Goal: Transaction & Acquisition: Purchase product/service

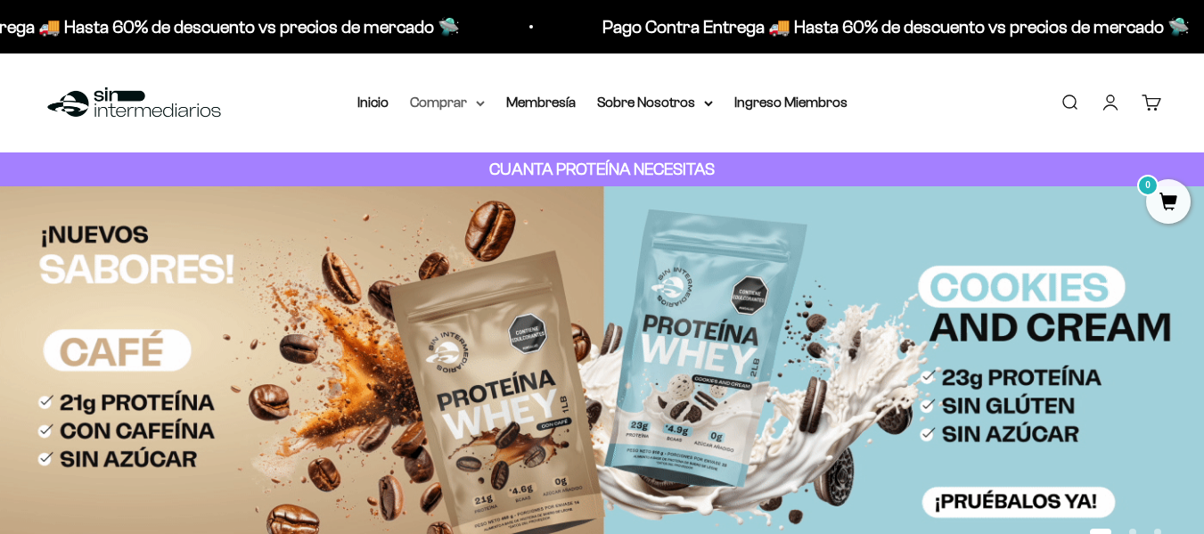
click at [471, 102] on summary "Comprar" at bounding box center [447, 102] width 75 height 23
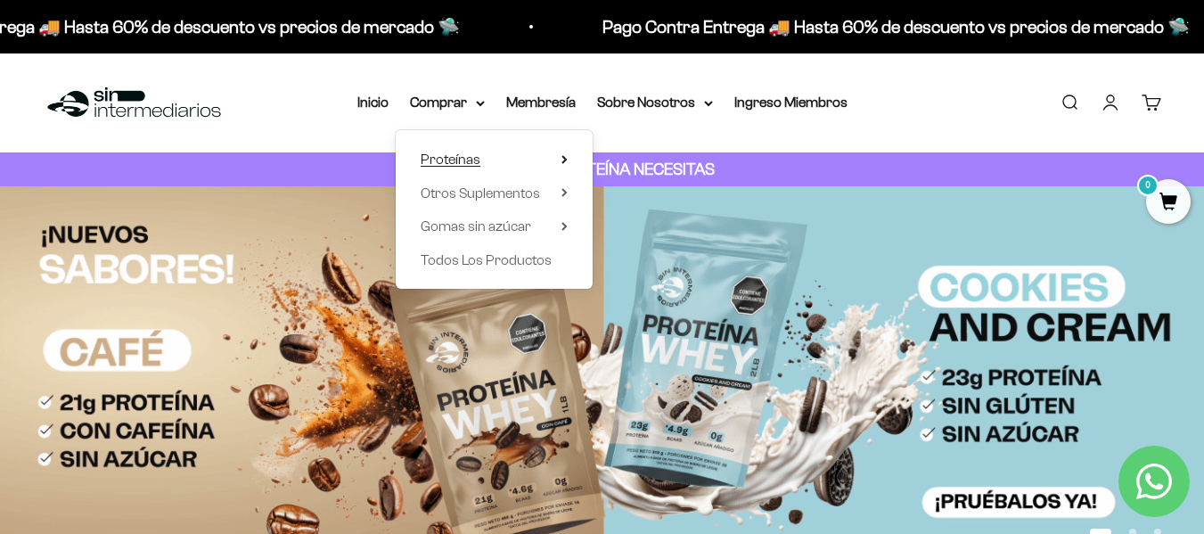
click at [460, 153] on span "Proteínas" at bounding box center [451, 159] width 60 height 15
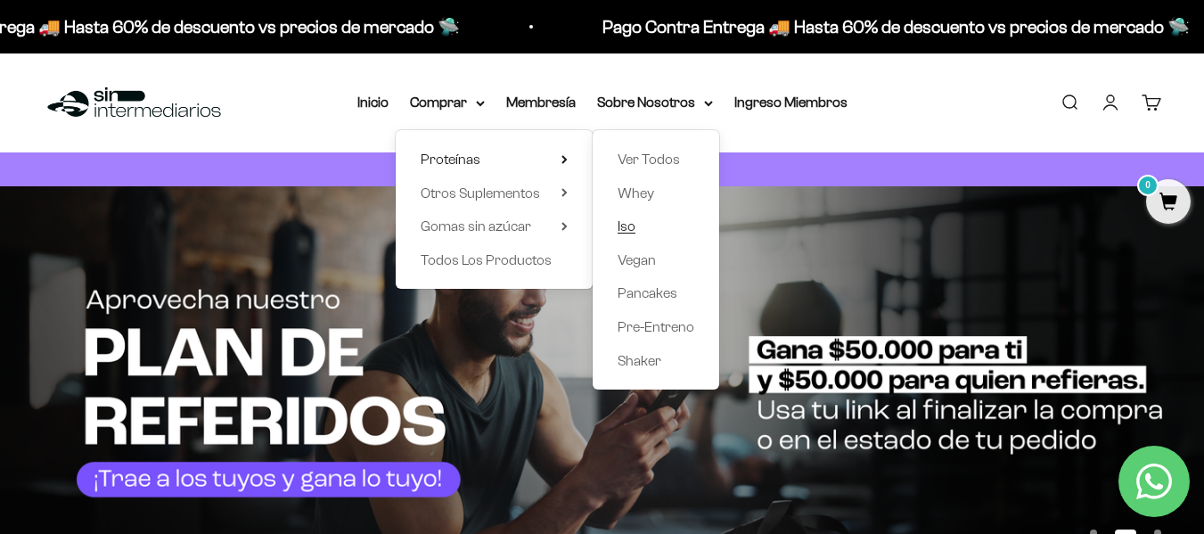
click at [636, 225] on link "Iso" at bounding box center [656, 226] width 77 height 23
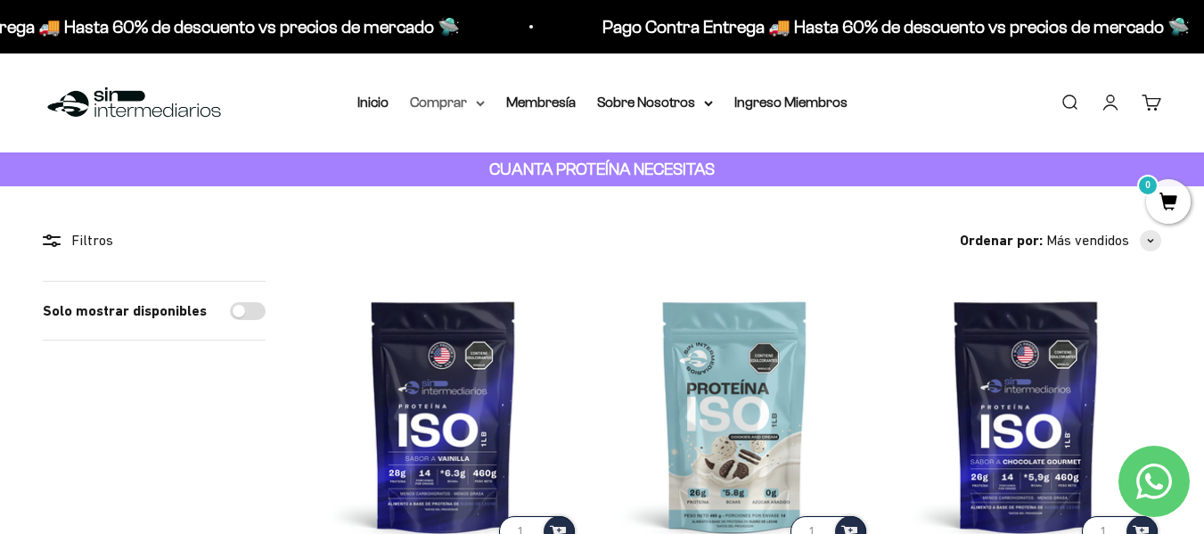
click at [478, 101] on icon at bounding box center [480, 104] width 9 height 6
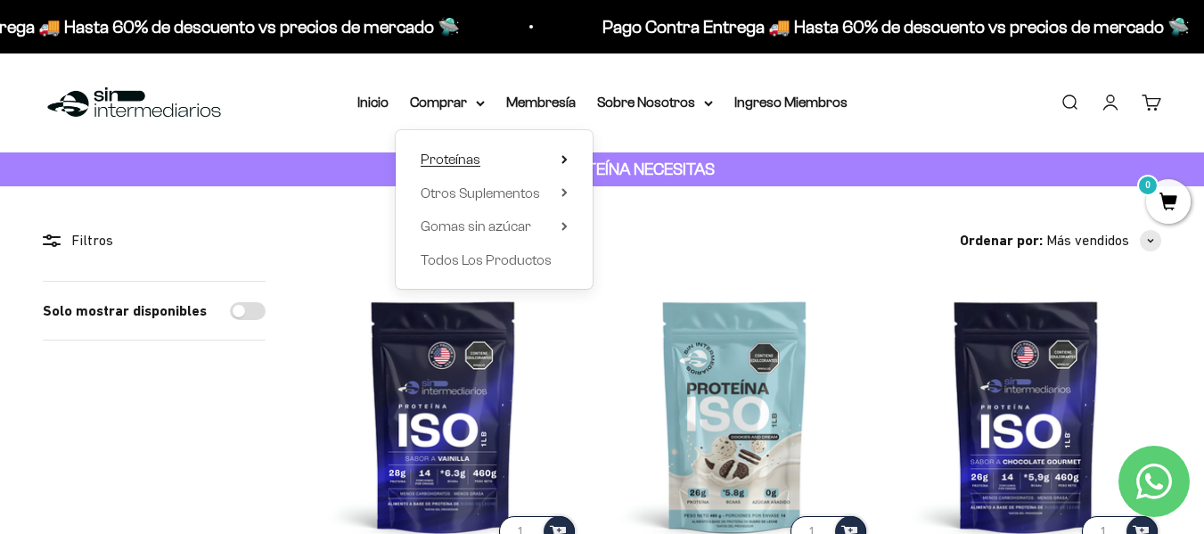
click at [472, 160] on span "Proteínas" at bounding box center [451, 159] width 60 height 15
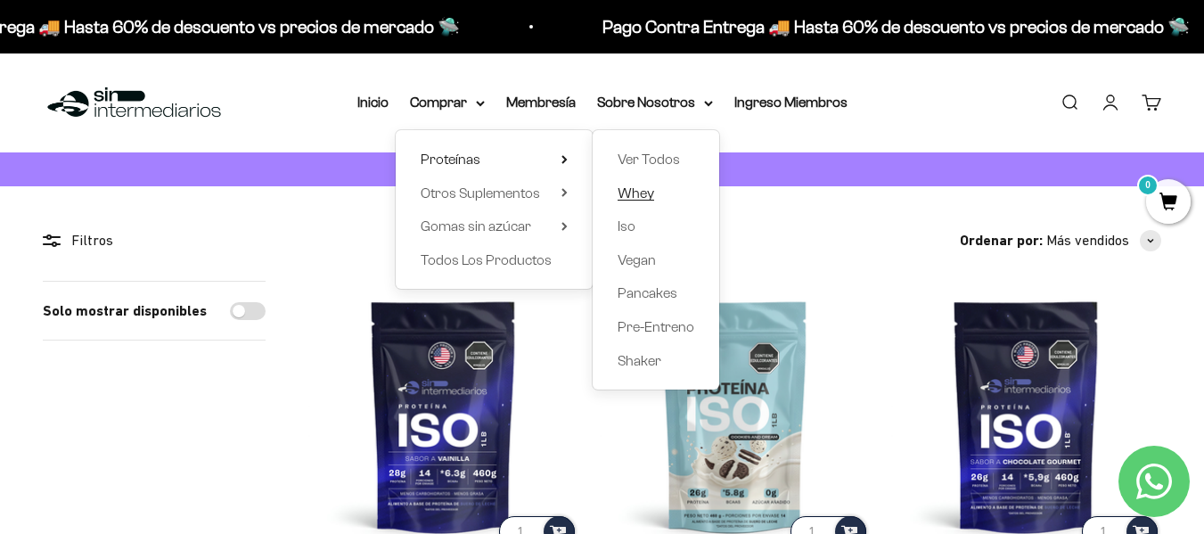
click at [631, 195] on span "Whey" at bounding box center [636, 192] width 37 height 15
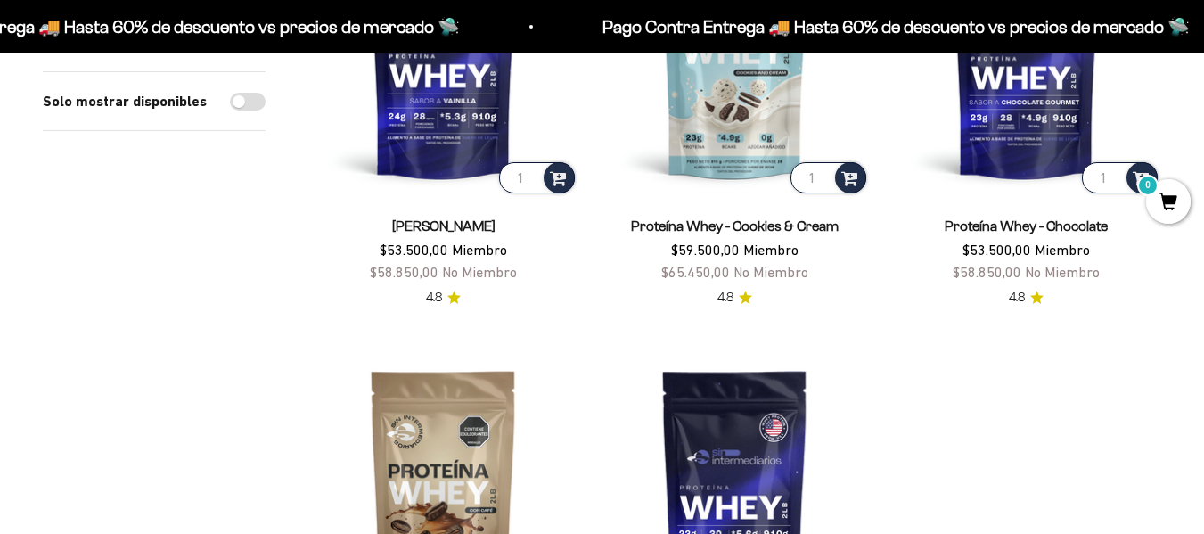
scroll to position [356, 0]
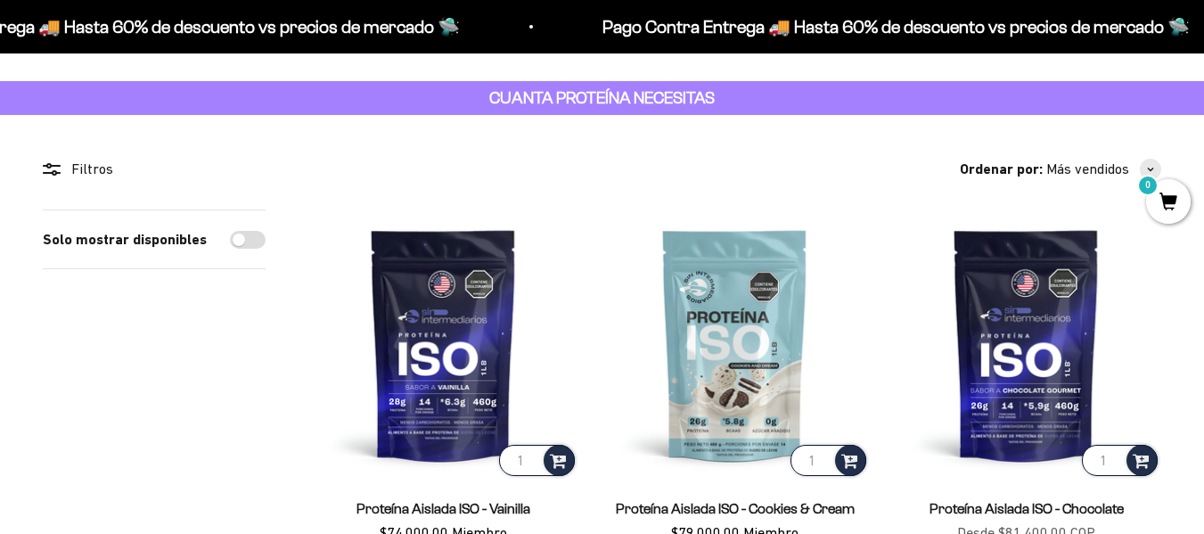
scroll to position [178, 0]
